Goal: Task Accomplishment & Management: Manage account settings

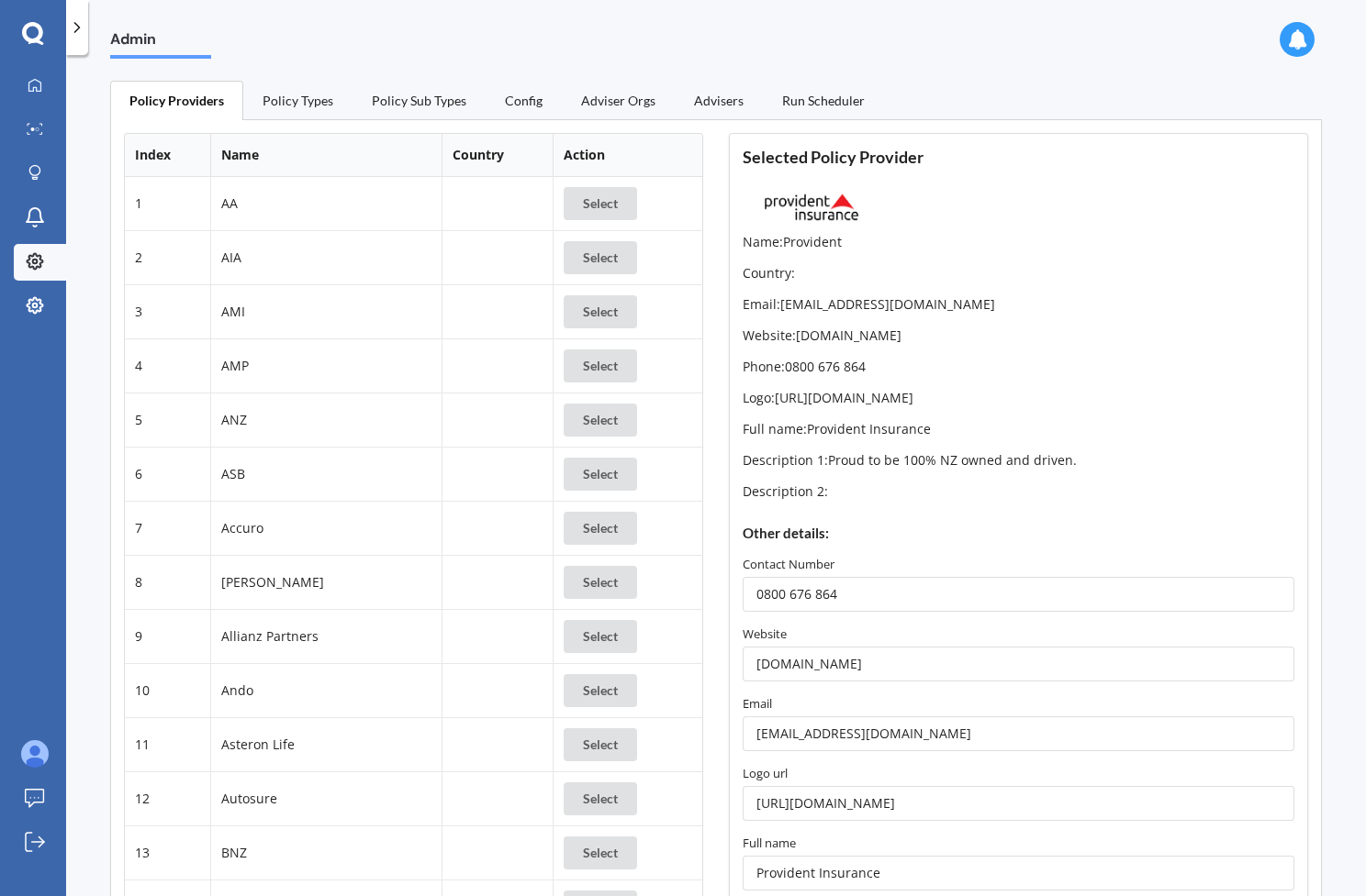
scroll to position [1253, 0]
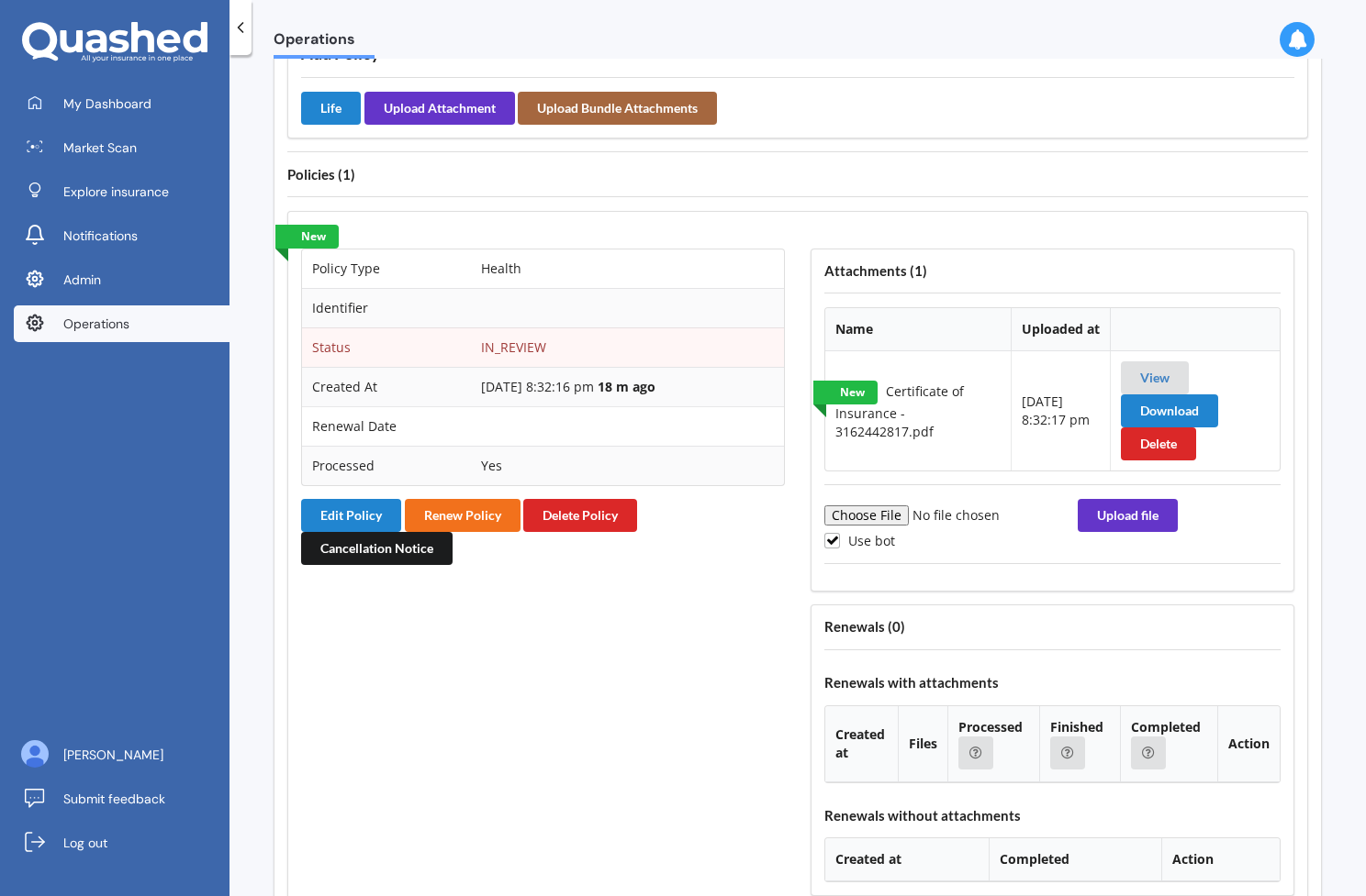
scroll to position [1408, 0]
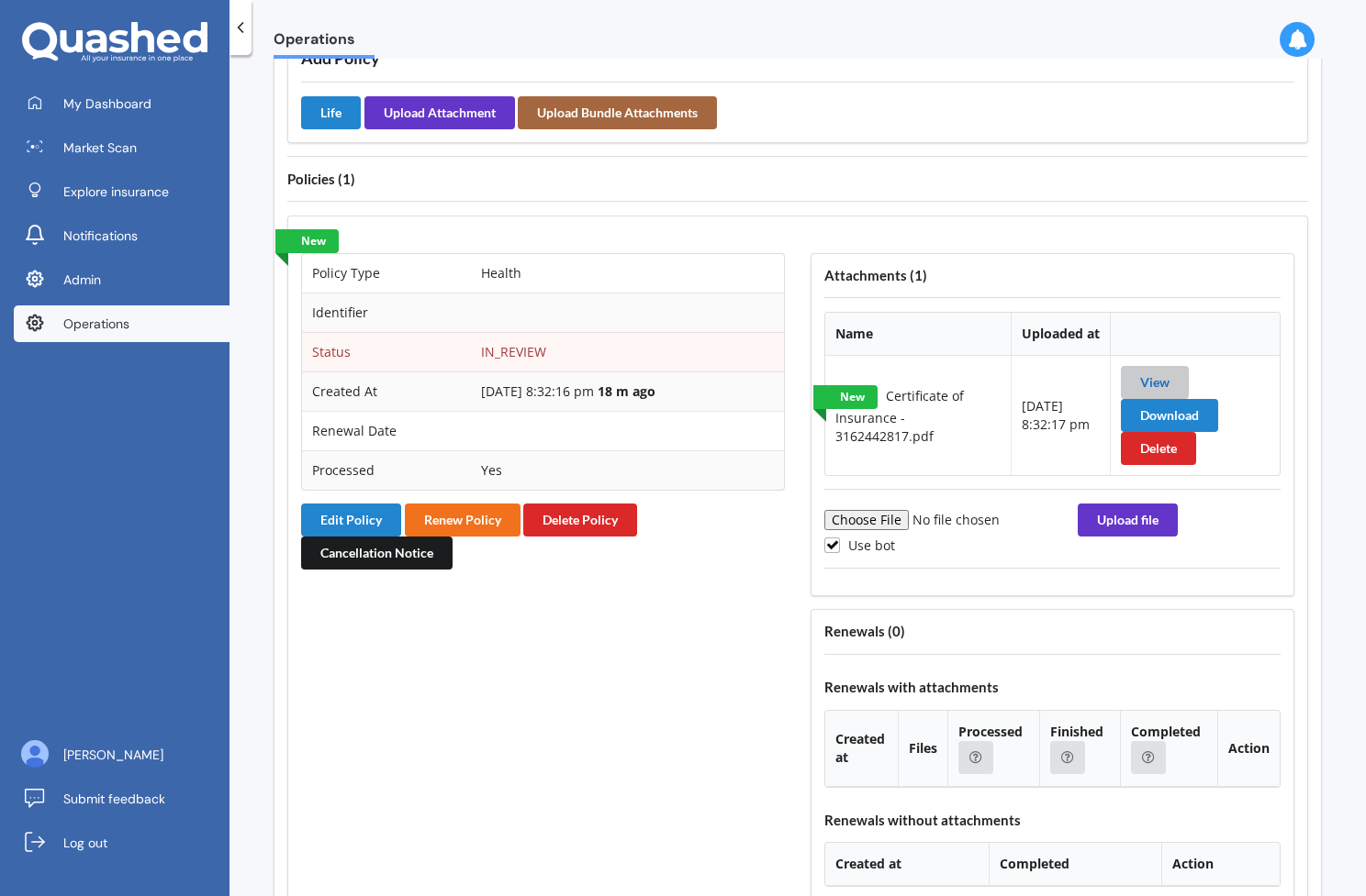
click at [1156, 374] on link "View" at bounding box center [1155, 382] width 30 height 15
click at [366, 504] on button "Edit Policy" at bounding box center [351, 520] width 100 height 33
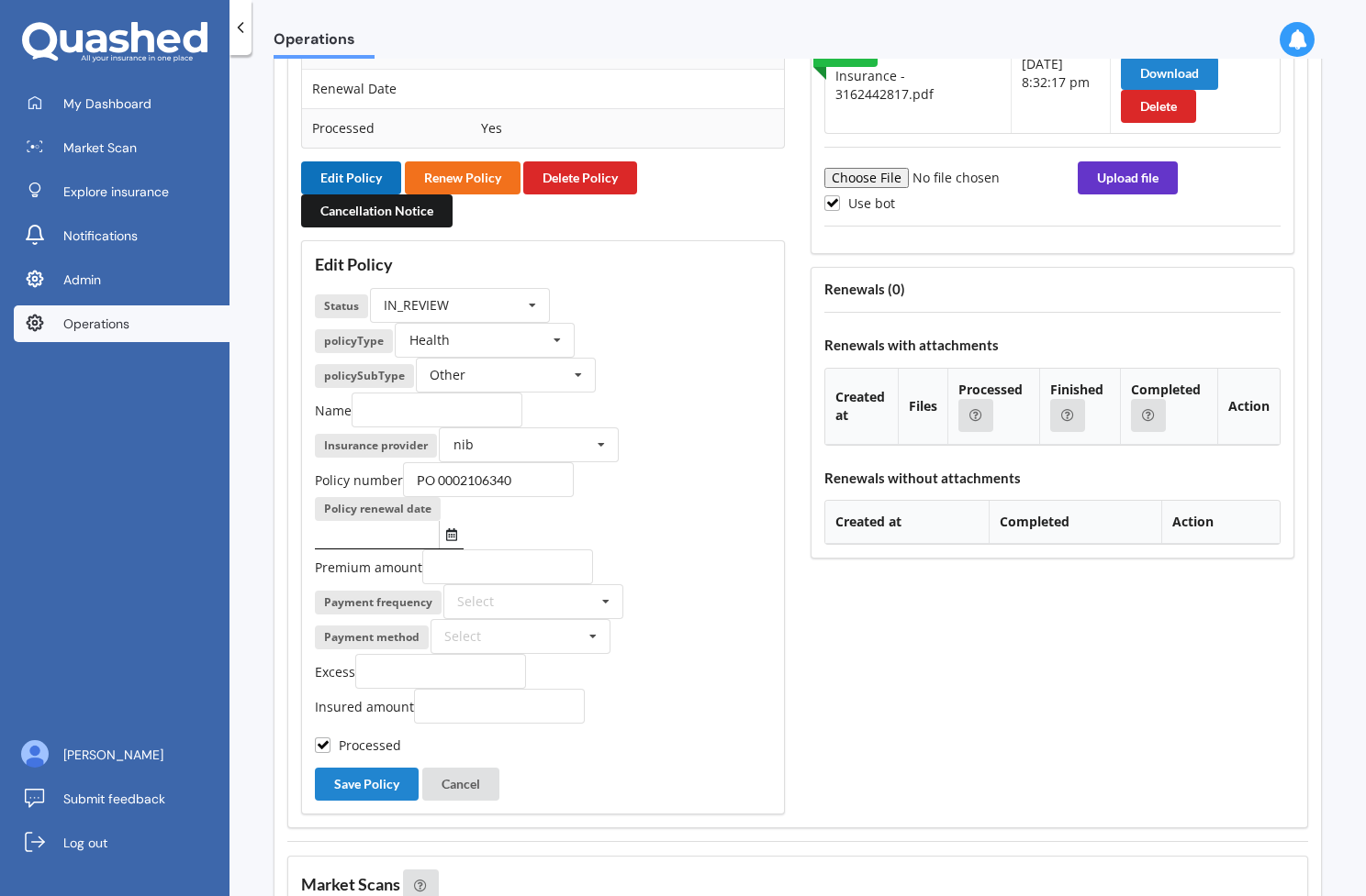
scroll to position [1754, 0]
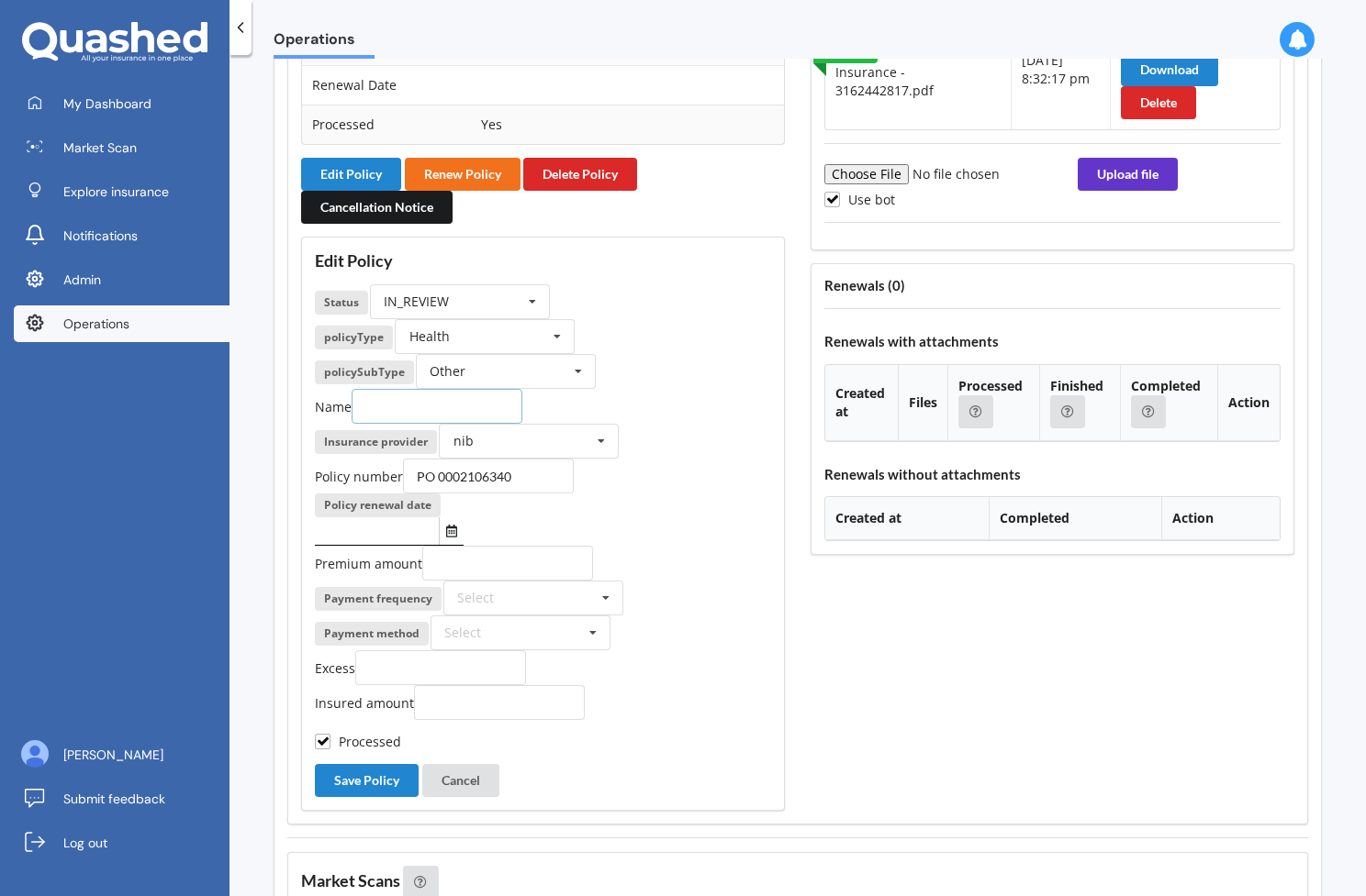
click at [448, 389] on input "text" at bounding box center [436, 407] width 171 height 35
paste input "Sudipta Ghosh"
type input "Sudipta Ghosh"
click at [492, 546] on input "number" at bounding box center [507, 563] width 171 height 35
paste input "732.32"
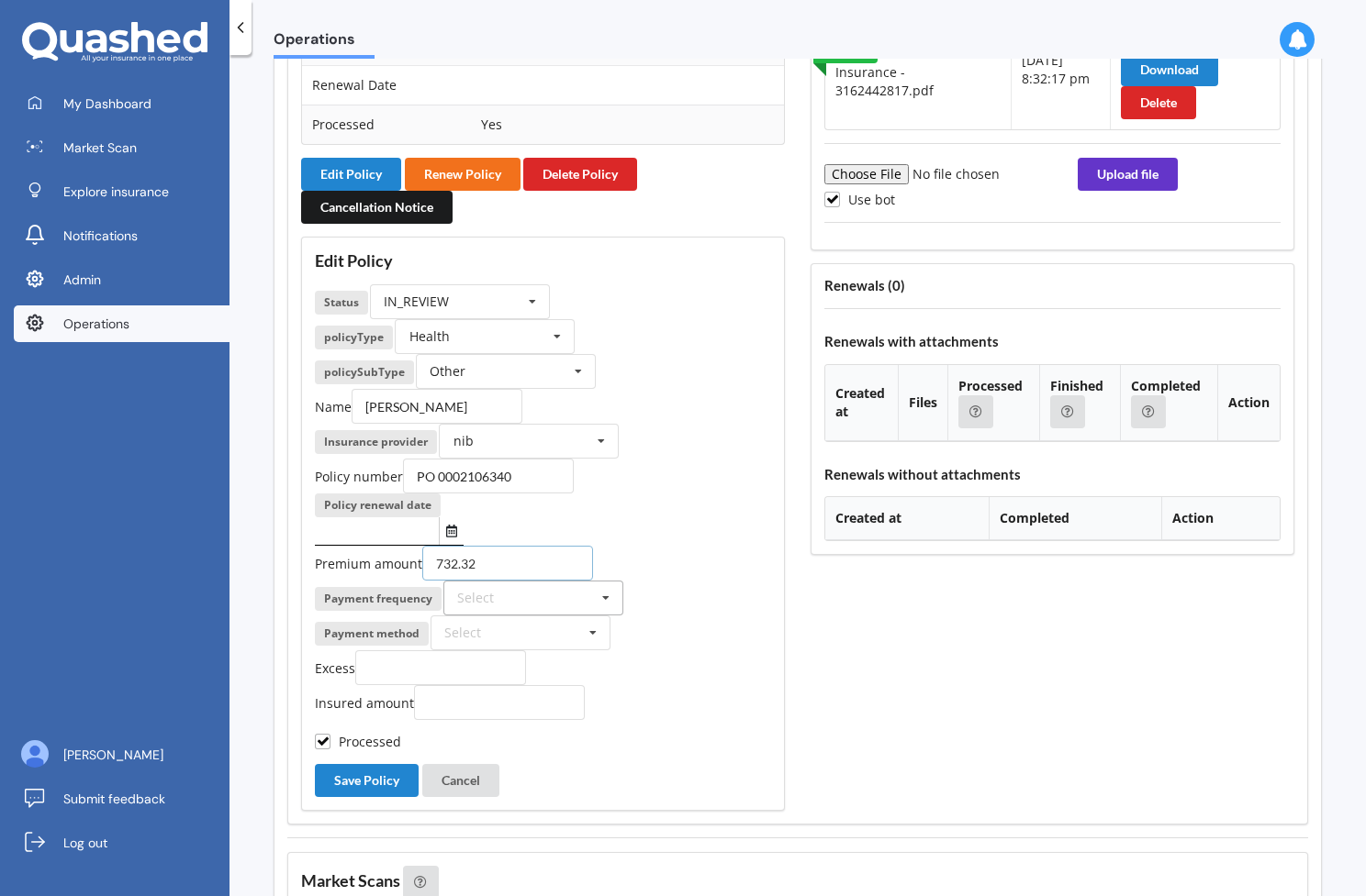
type input "732.32"
click at [562, 581] on div "Select Yearly Six-Monthly Quarterly Monthly Fortnightly Weekly One-Off" at bounding box center [532, 598] width 180 height 35
click at [550, 615] on div "Yearly" at bounding box center [532, 632] width 178 height 34
click at [450, 525] on icon "Select date" at bounding box center [452, 530] width 11 height 12
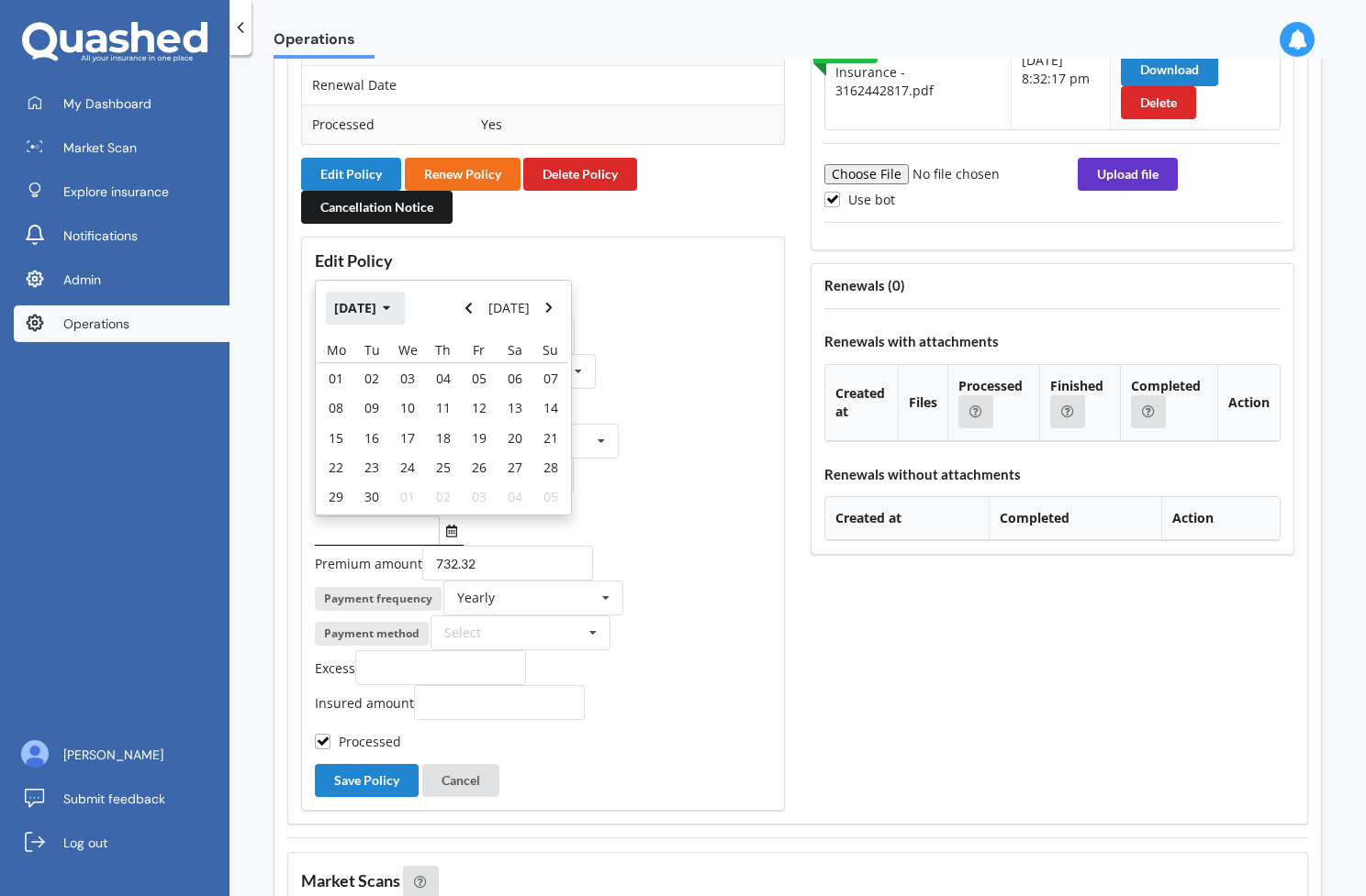
click at [376, 291] on button "Sep 2025" at bounding box center [365, 308] width 79 height 33
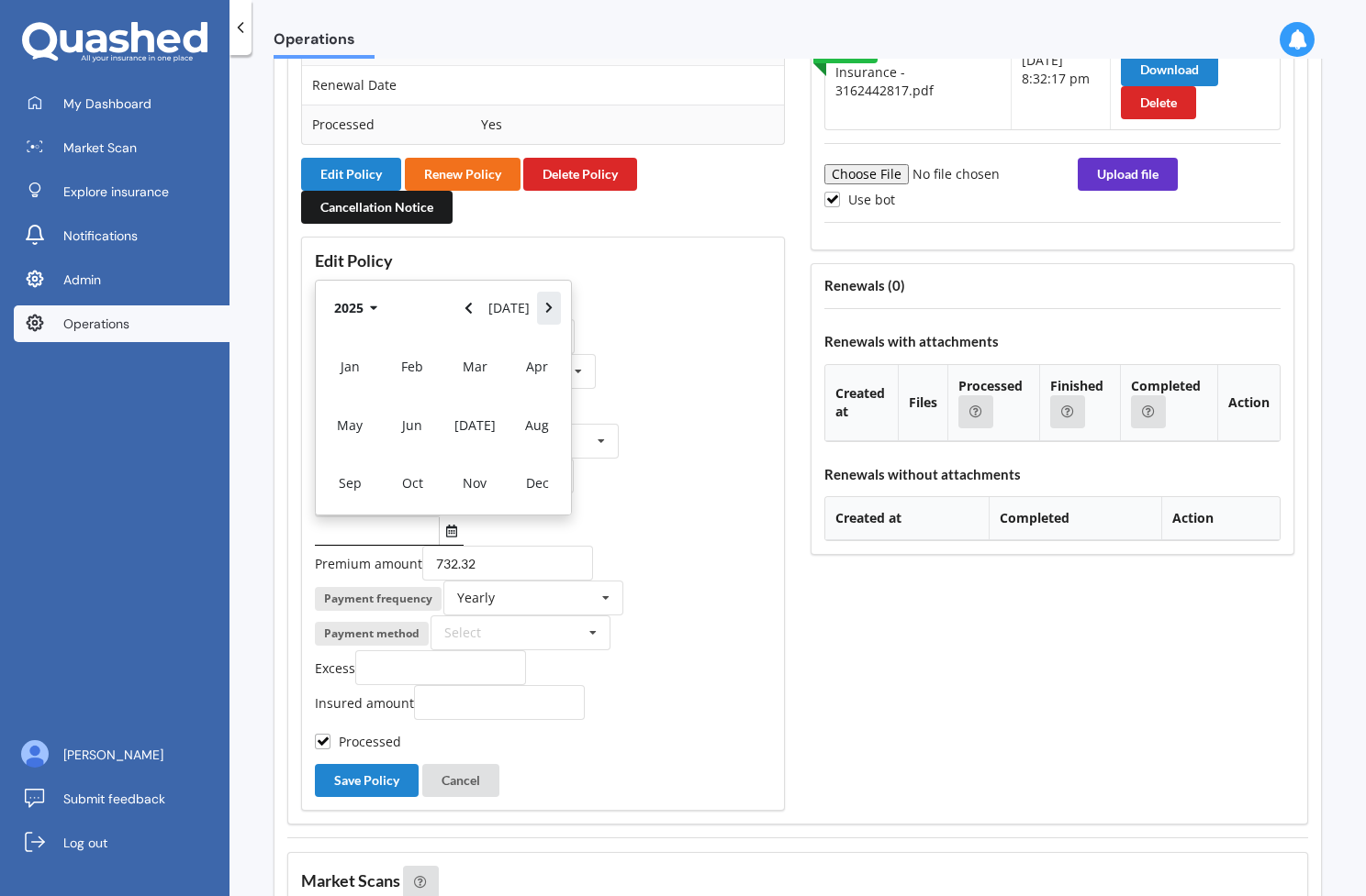
click at [540, 291] on button "Navigate forward" at bounding box center [549, 308] width 24 height 33
click at [483, 395] on div "Jul" at bounding box center [474, 424] width 63 height 58
click at [472, 488] on span "31" at bounding box center [478, 497] width 14 height 17
type input "31/07/2026"
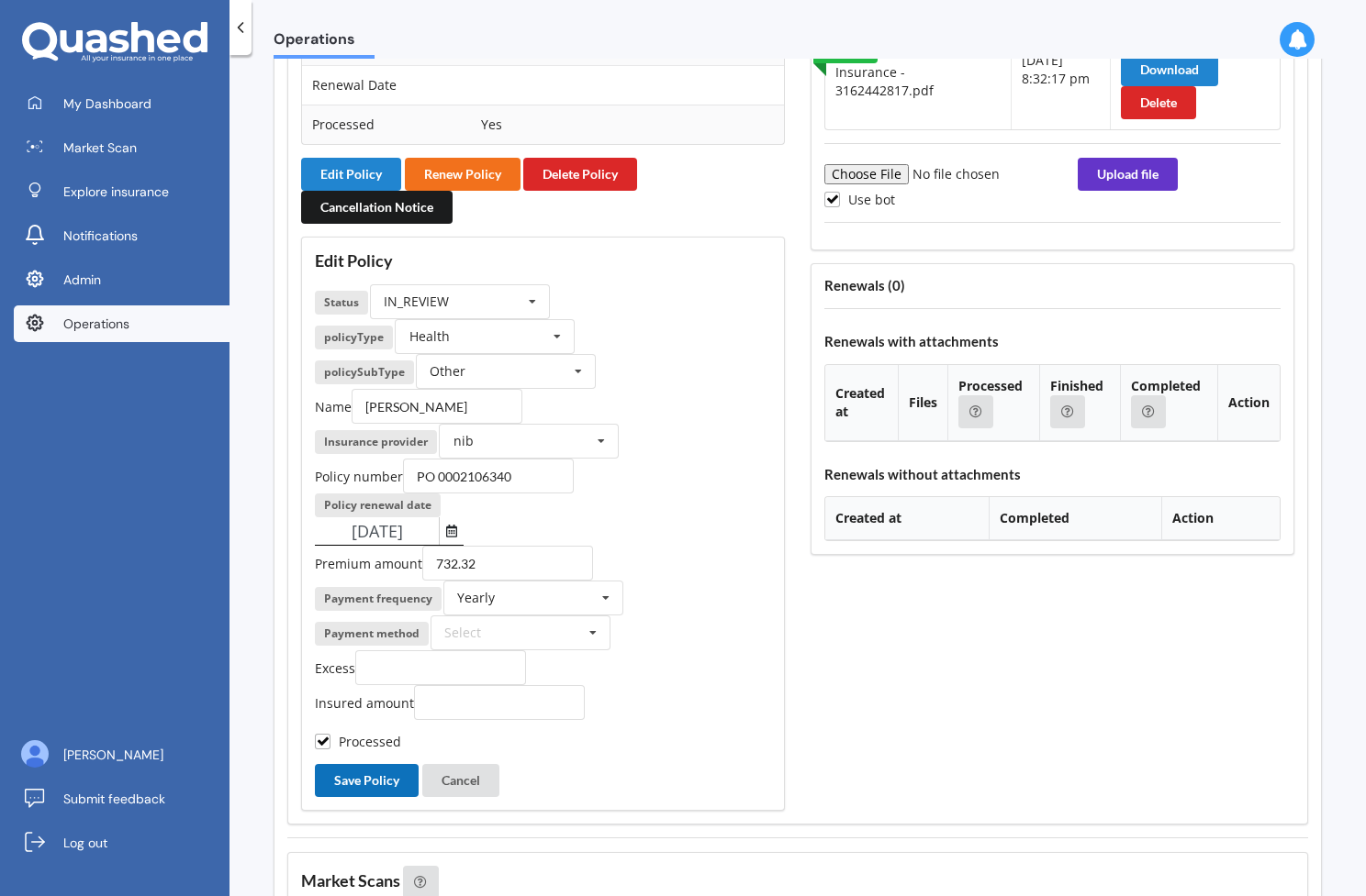
click at [384, 765] on button "Save Policy" at bounding box center [366, 781] width 104 height 33
click at [474, 765] on button "Cancel" at bounding box center [460, 781] width 77 height 33
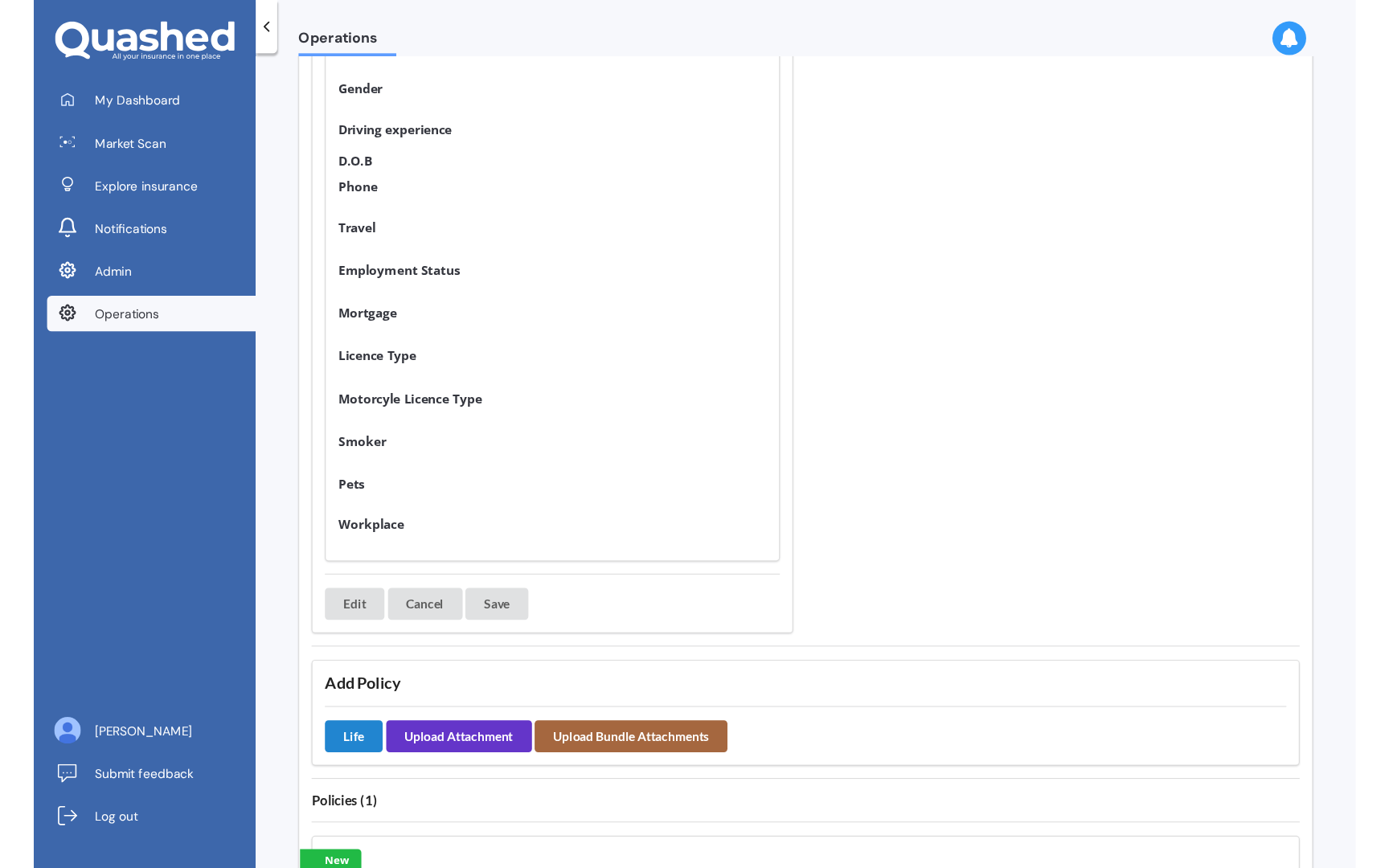
scroll to position [0, 0]
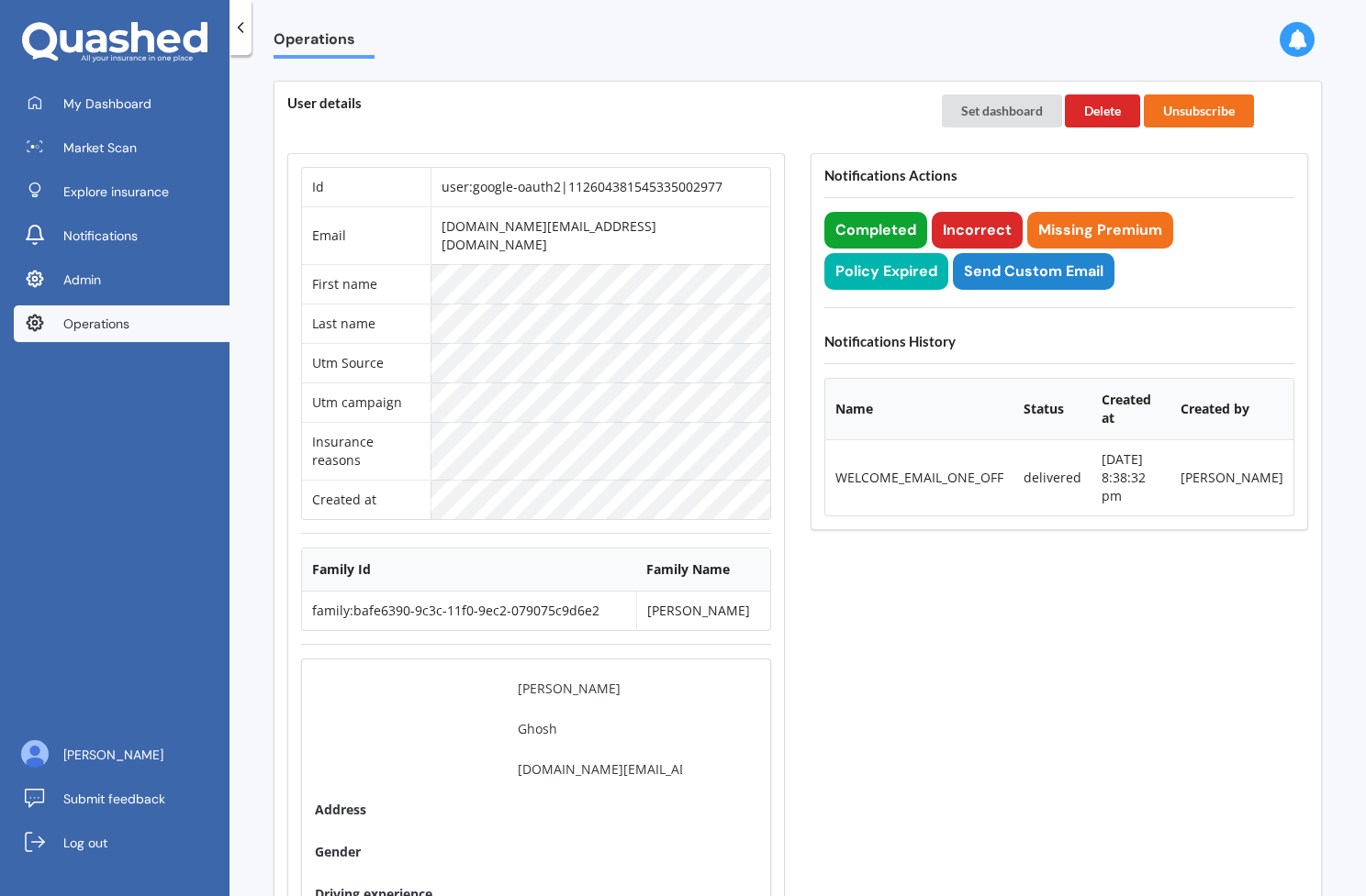
click at [881, 226] on button "Completed" at bounding box center [875, 230] width 103 height 37
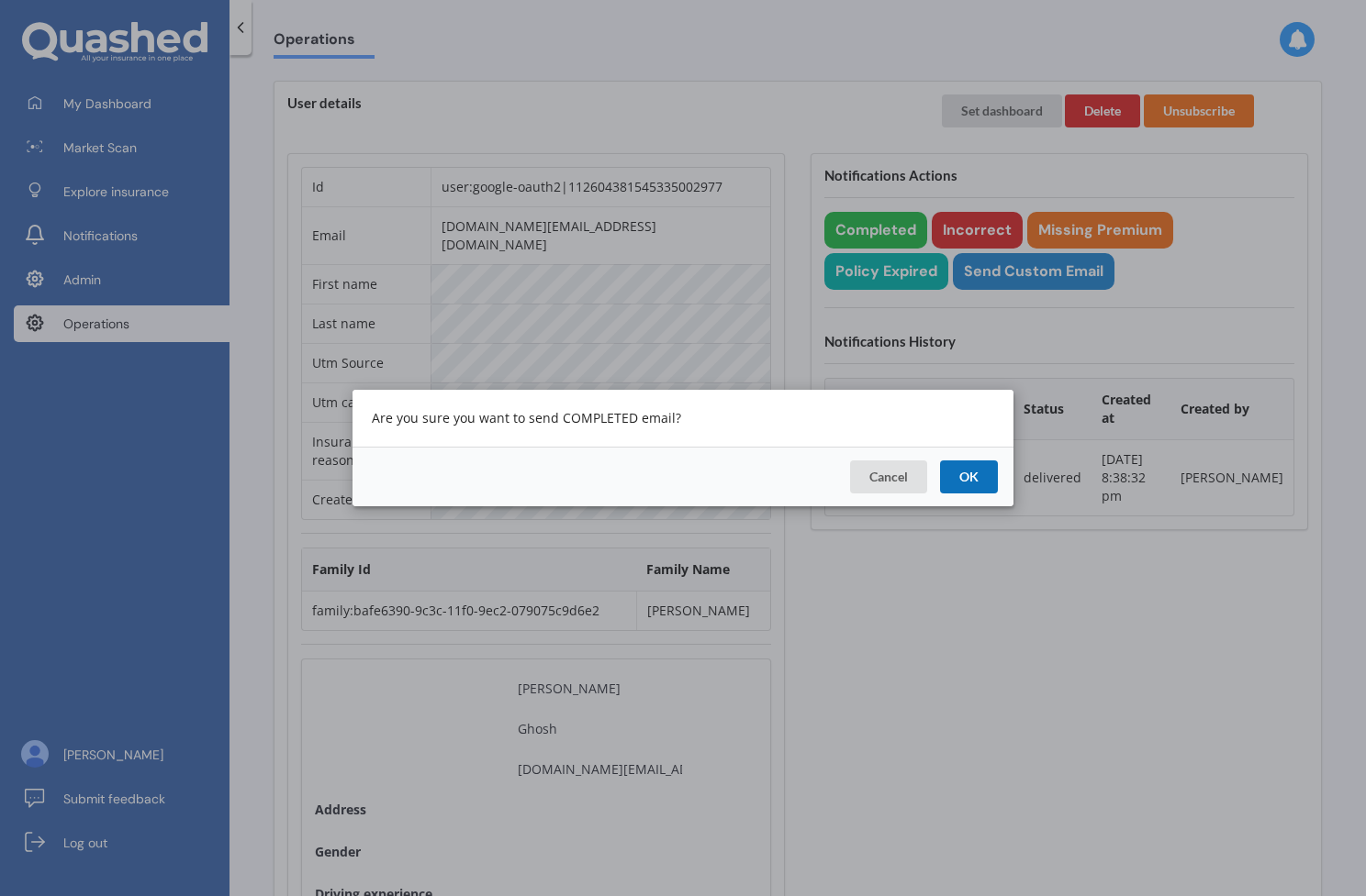
click at [985, 484] on button "OK" at bounding box center [969, 477] width 58 height 33
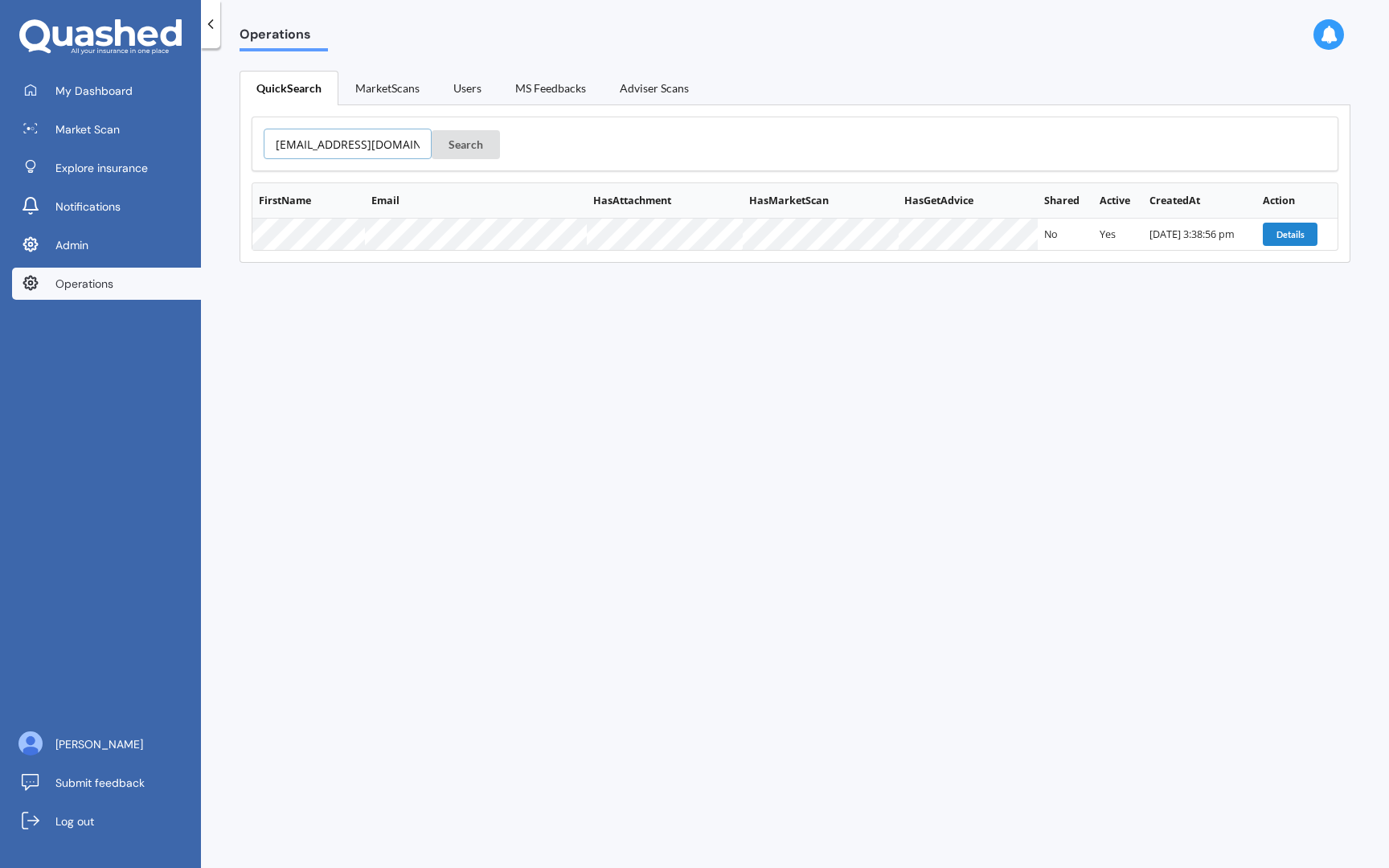
click at [364, 158] on input "nickybusstnz@gmail.com" at bounding box center [347, 143] width 168 height 31
paste input "bepapara@icloud"
type input "bepapara@icloud.com"
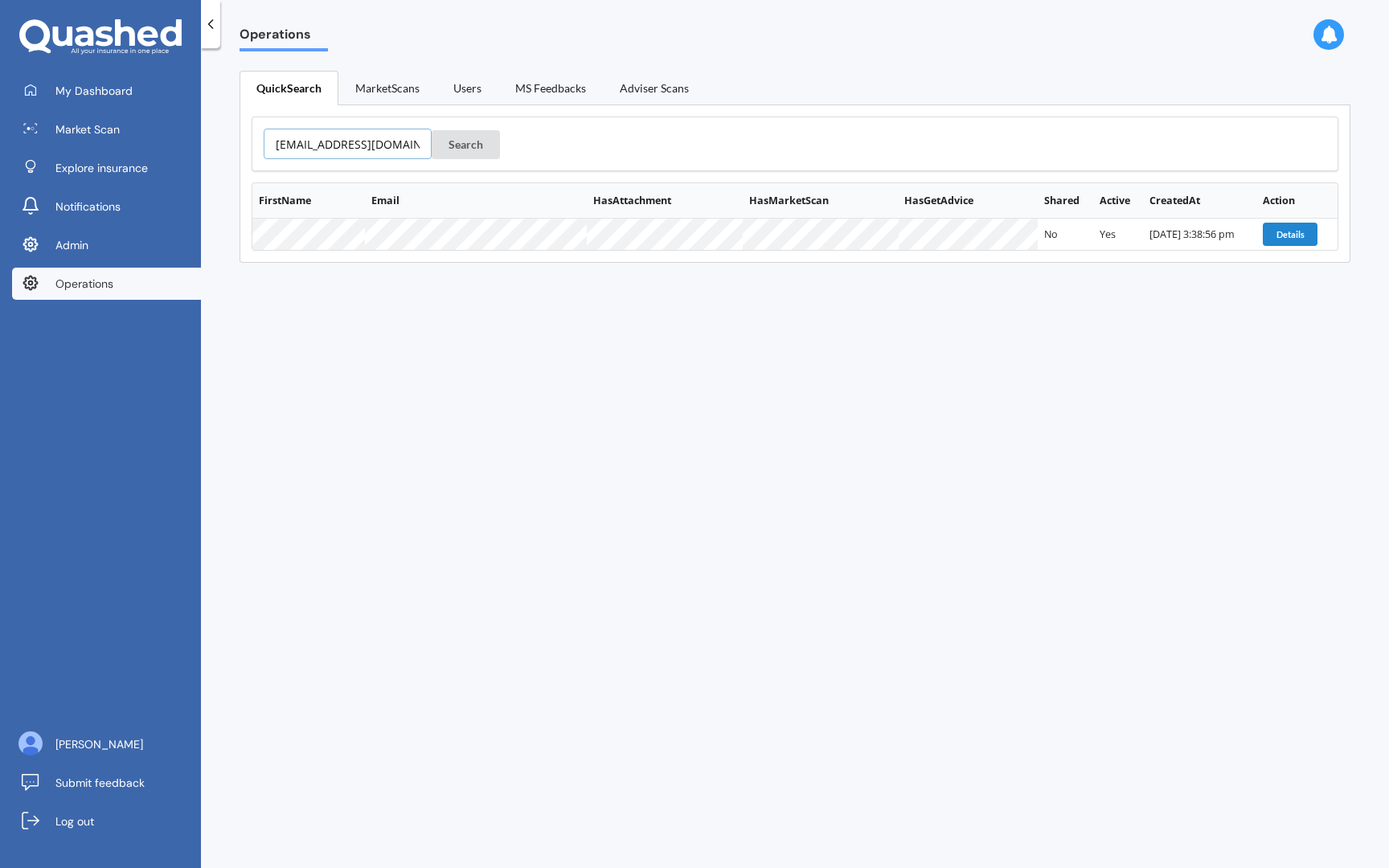
click at [431, 130] on button "Search" at bounding box center [466, 144] width 68 height 29
click at [1276, 265] on button "Details" at bounding box center [1291, 265] width 55 height 23
click at [457, 143] on button "Search" at bounding box center [466, 144] width 68 height 29
click at [461, 142] on button "Search" at bounding box center [466, 144] width 68 height 29
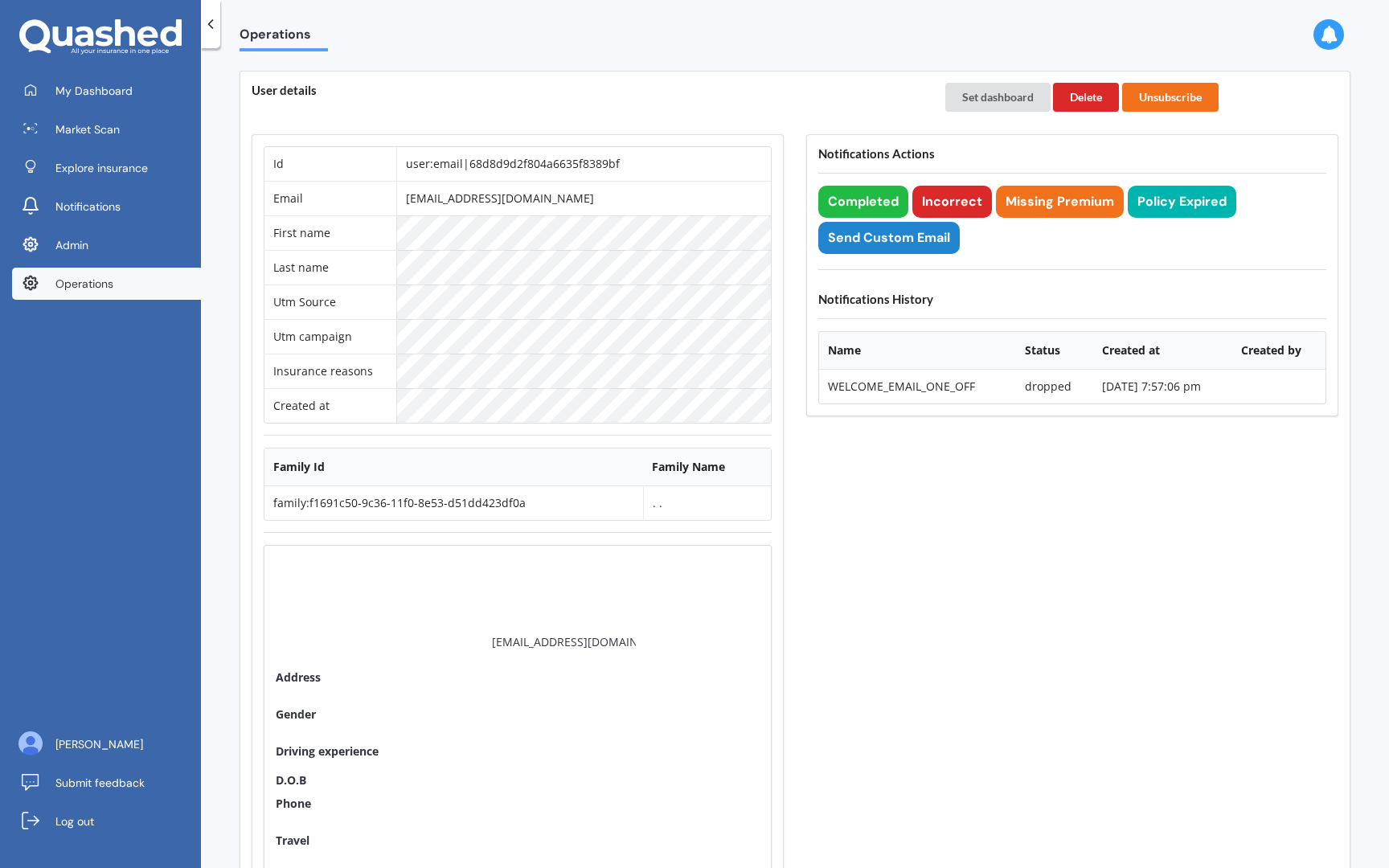
click at [603, 161] on td "user:email|68d8d9d2f804a6635f8389bf" at bounding box center [583, 163] width 375 height 33
copy td "user:email|68d8d9d2f804a6635f8389bf"
click at [551, 161] on td "user:email|68d8d9d2f804a6635f8389bf" at bounding box center [583, 163] width 375 height 33
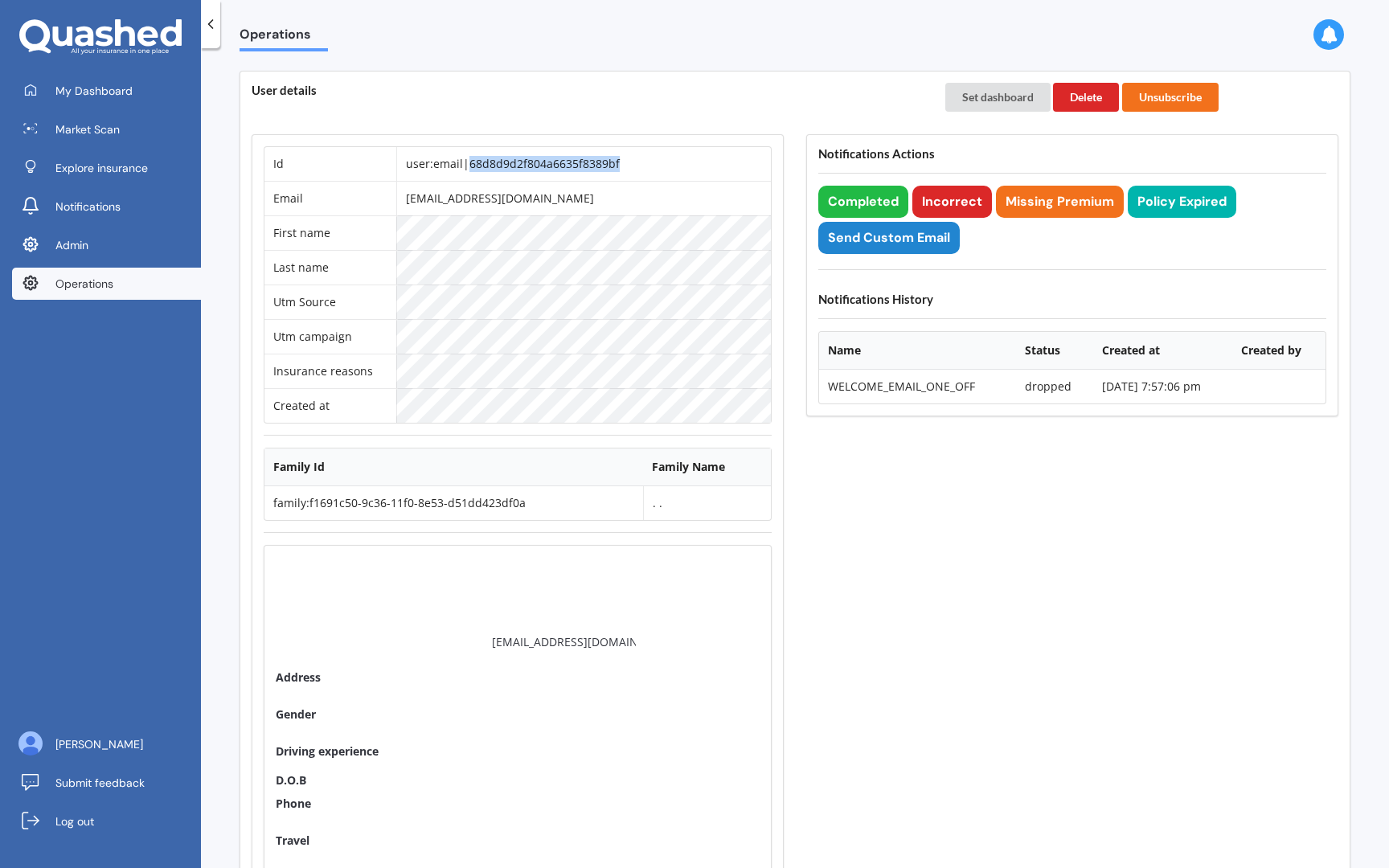
click at [551, 161] on td "user:email|68d8d9d2f804a6635f8389bf" at bounding box center [583, 163] width 375 height 33
